Goal: Navigation & Orientation: Understand site structure

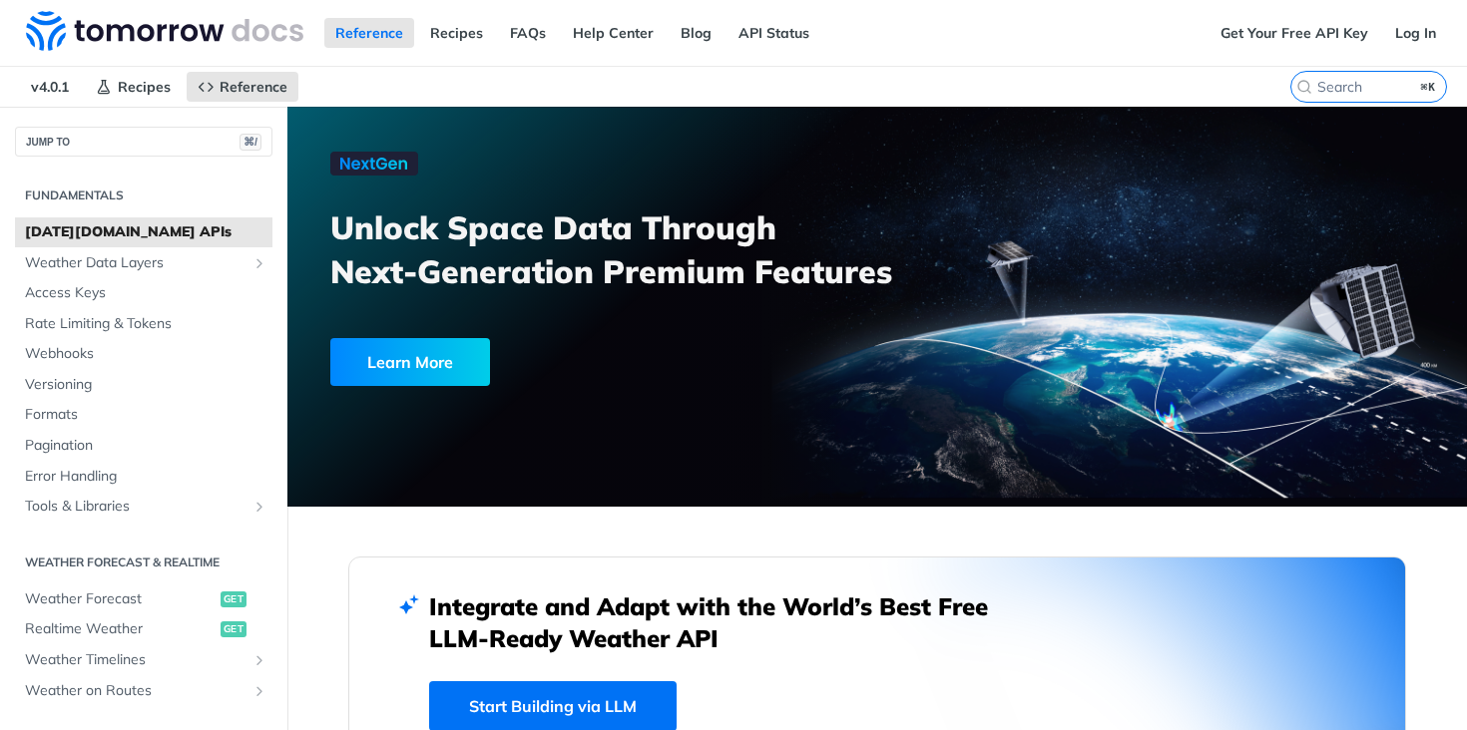
click at [1095, 294] on div at bounding box center [876, 307] width 1179 height 400
click at [834, 409] on div at bounding box center [876, 307] width 1179 height 400
click at [155, 29] on img at bounding box center [164, 31] width 277 height 40
